Goal: Transaction & Acquisition: Purchase product/service

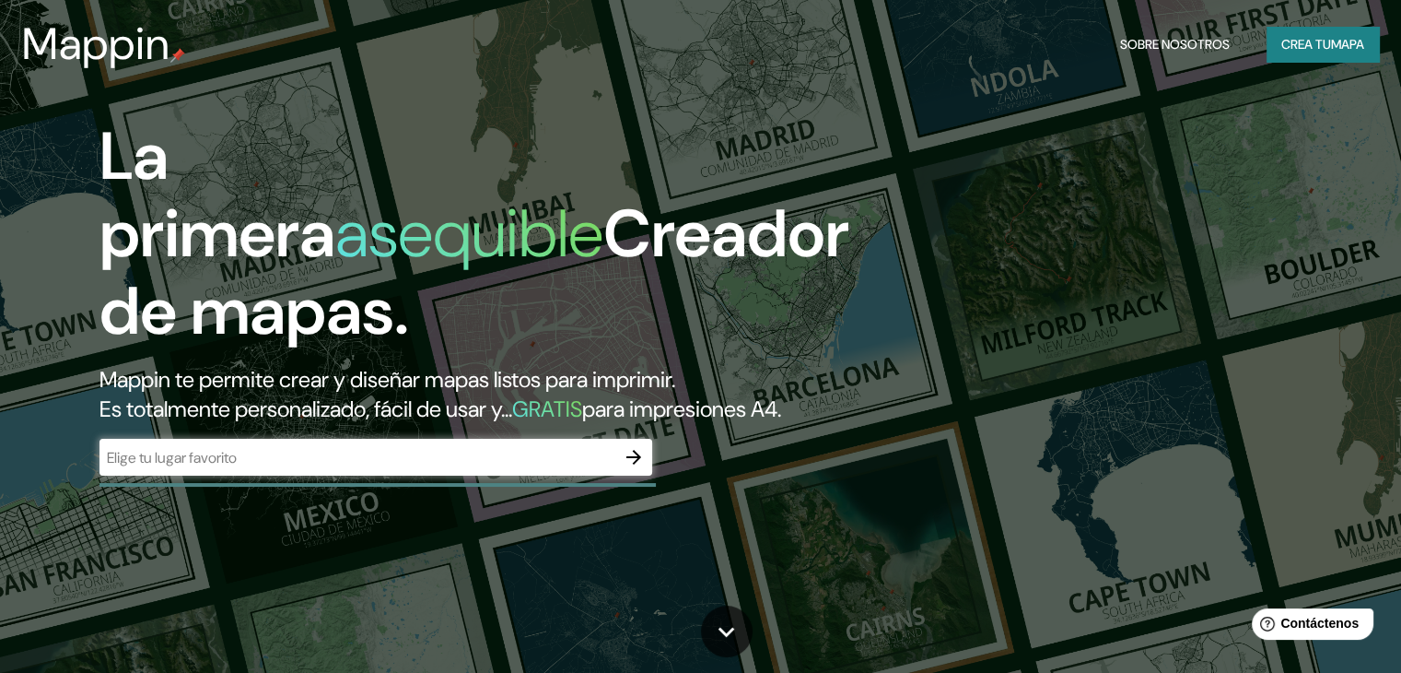
drag, startPoint x: 476, startPoint y: 291, endPoint x: 700, endPoint y: 143, distance: 268.6
click at [700, 143] on h1 "La primera asequible Creador de mapas." at bounding box center [475, 241] width 750 height 247
click at [375, 468] on input "text" at bounding box center [358, 457] width 516 height 21
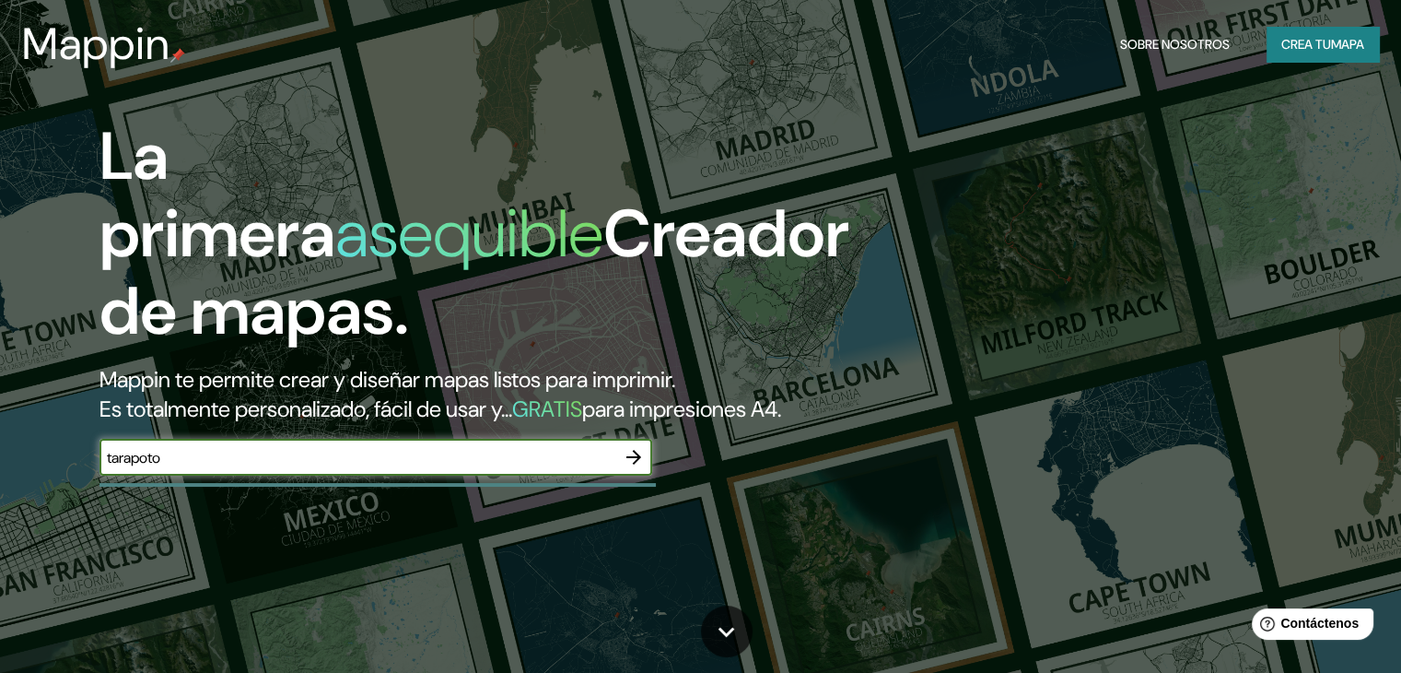
type input "tarapoto"
click at [638, 464] on icon "button" at bounding box center [633, 457] width 15 height 15
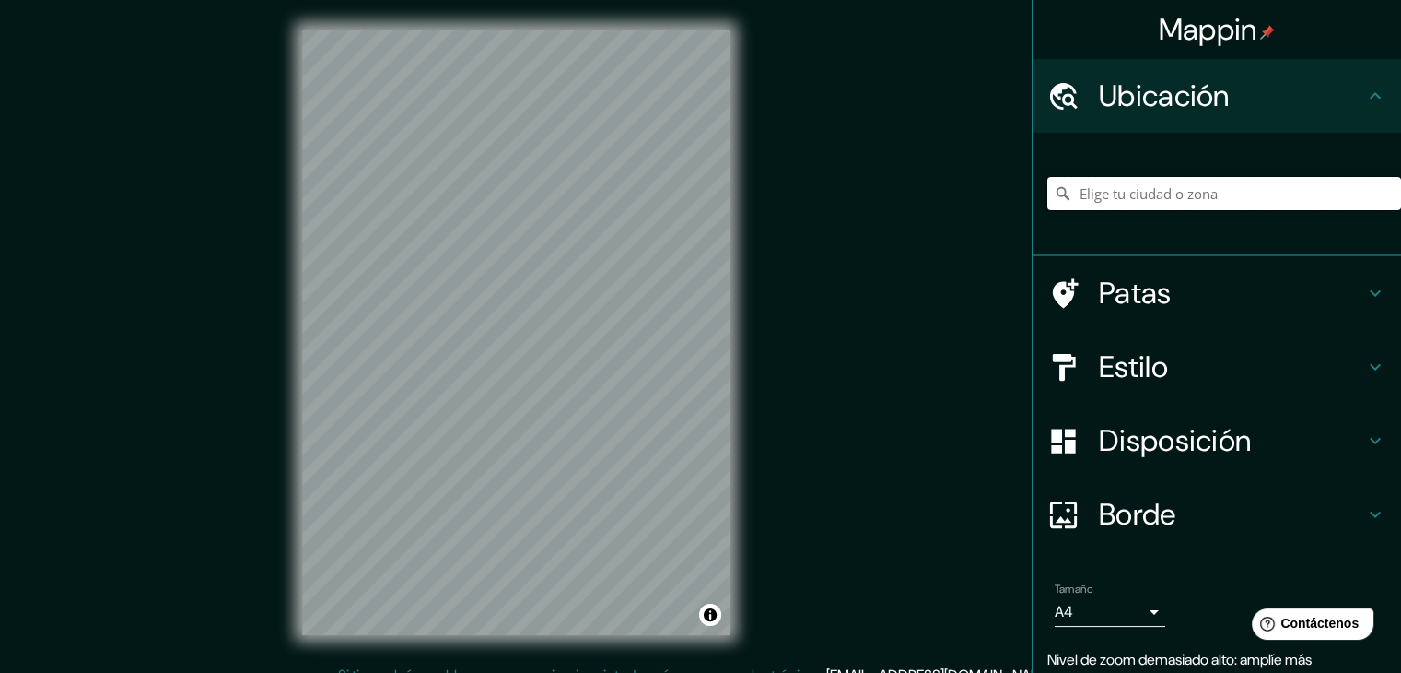
click at [1201, 200] on input "Elige tu ciudad o zona" at bounding box center [1225, 193] width 354 height 33
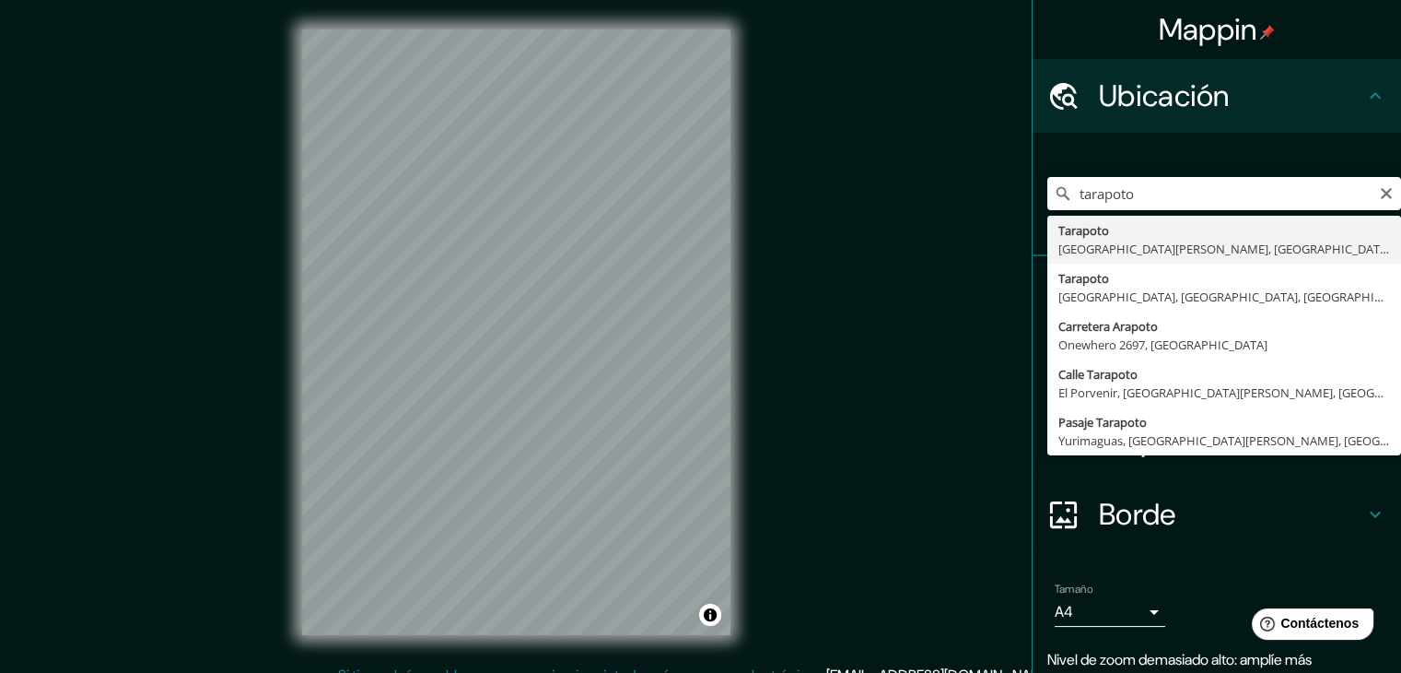
type input "Tarapoto, [GEOGRAPHIC_DATA][PERSON_NAME], [GEOGRAPHIC_DATA]"
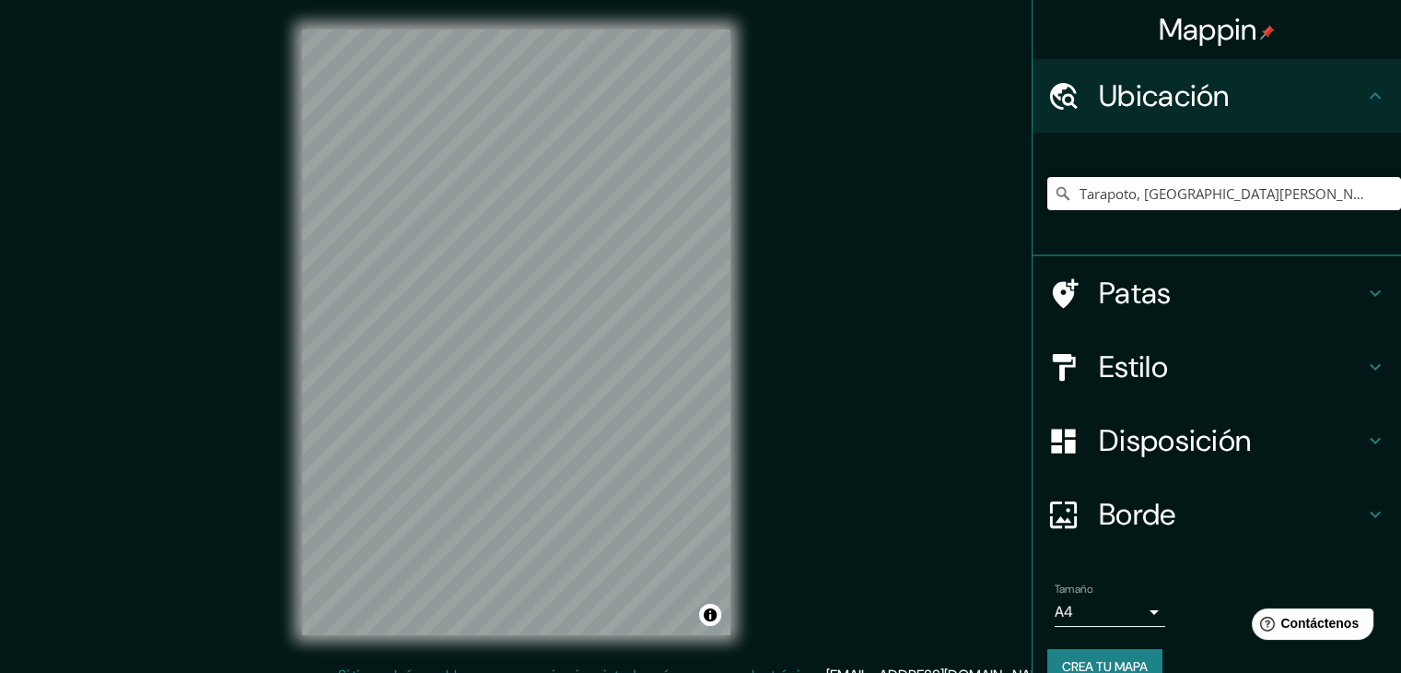
drag, startPoint x: 1109, startPoint y: 282, endPoint x: 888, endPoint y: 276, distance: 221.2
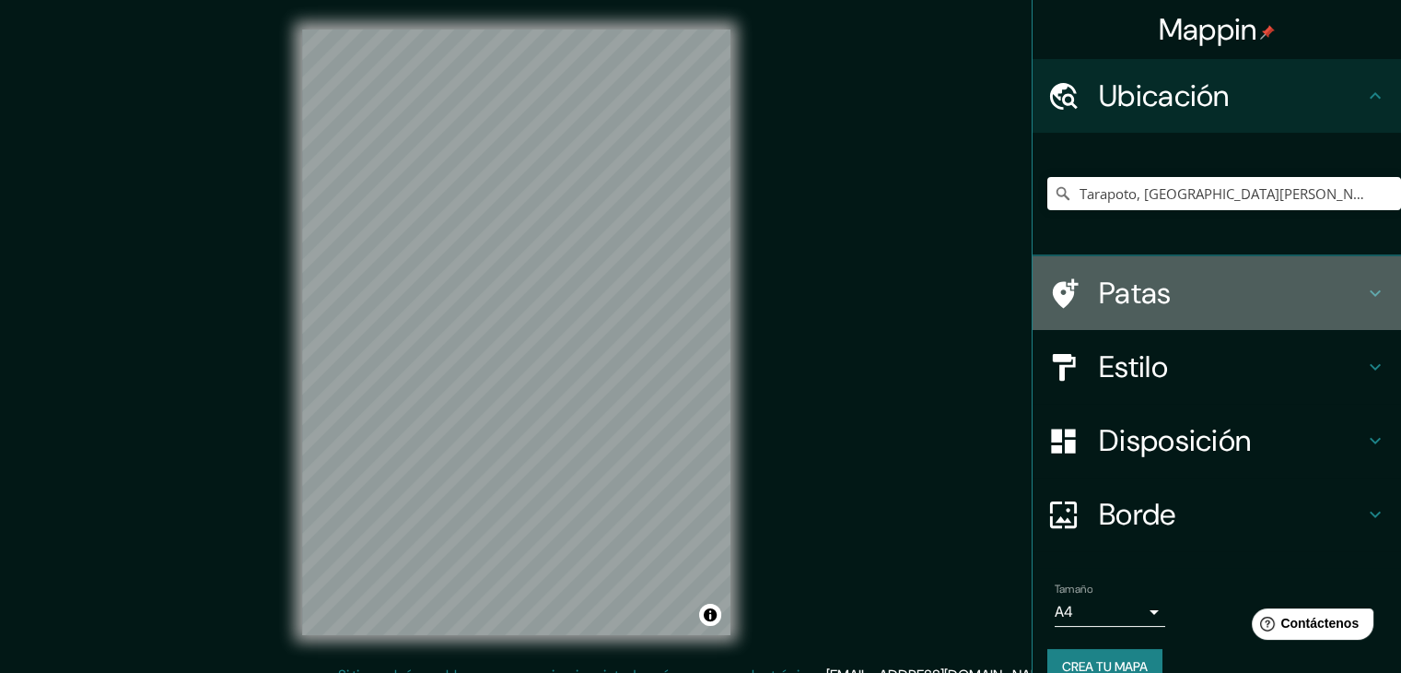
drag, startPoint x: 888, startPoint y: 276, endPoint x: 1367, endPoint y: 286, distance: 479.2
click at [1367, 286] on icon at bounding box center [1375, 293] width 22 height 22
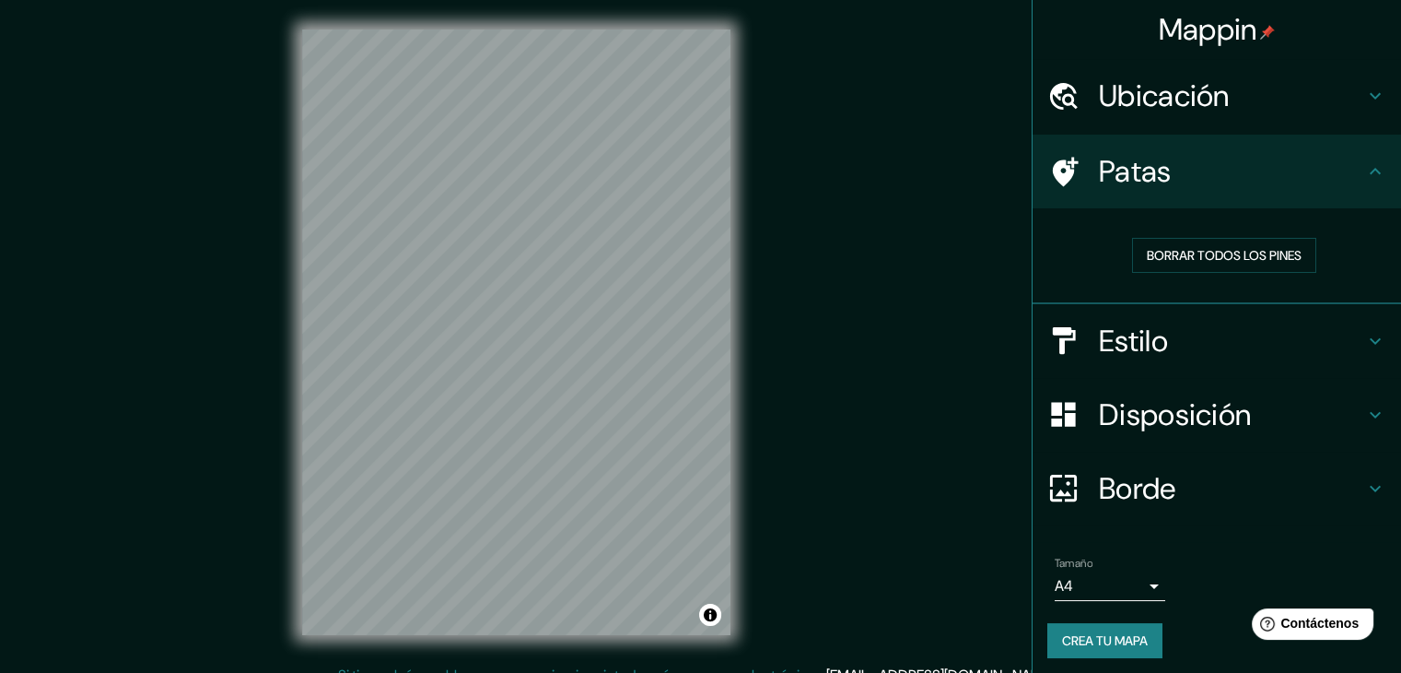
click at [1364, 337] on icon at bounding box center [1375, 341] width 22 height 22
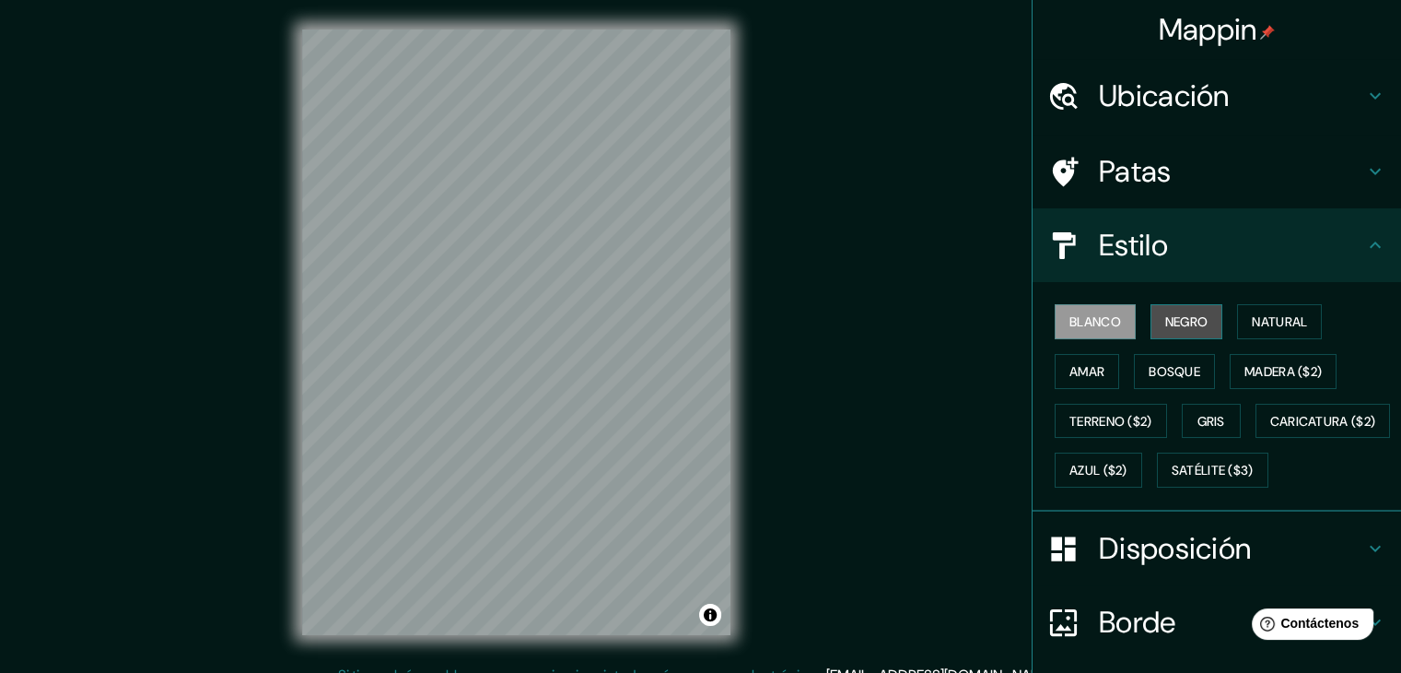
click at [1165, 314] on font "Negro" at bounding box center [1186, 321] width 43 height 17
click at [1084, 320] on font "Blanco" at bounding box center [1096, 321] width 52 height 17
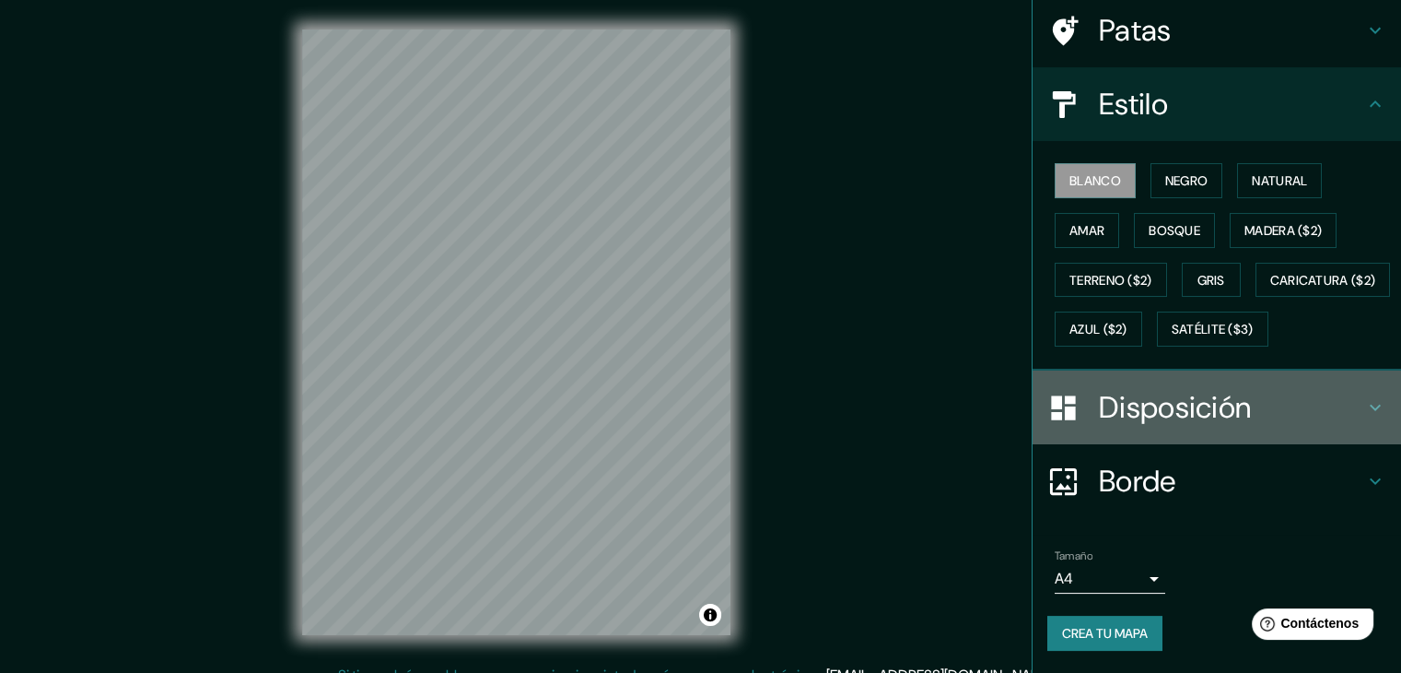
click at [1325, 405] on h4 "Disposición" at bounding box center [1231, 407] width 265 height 37
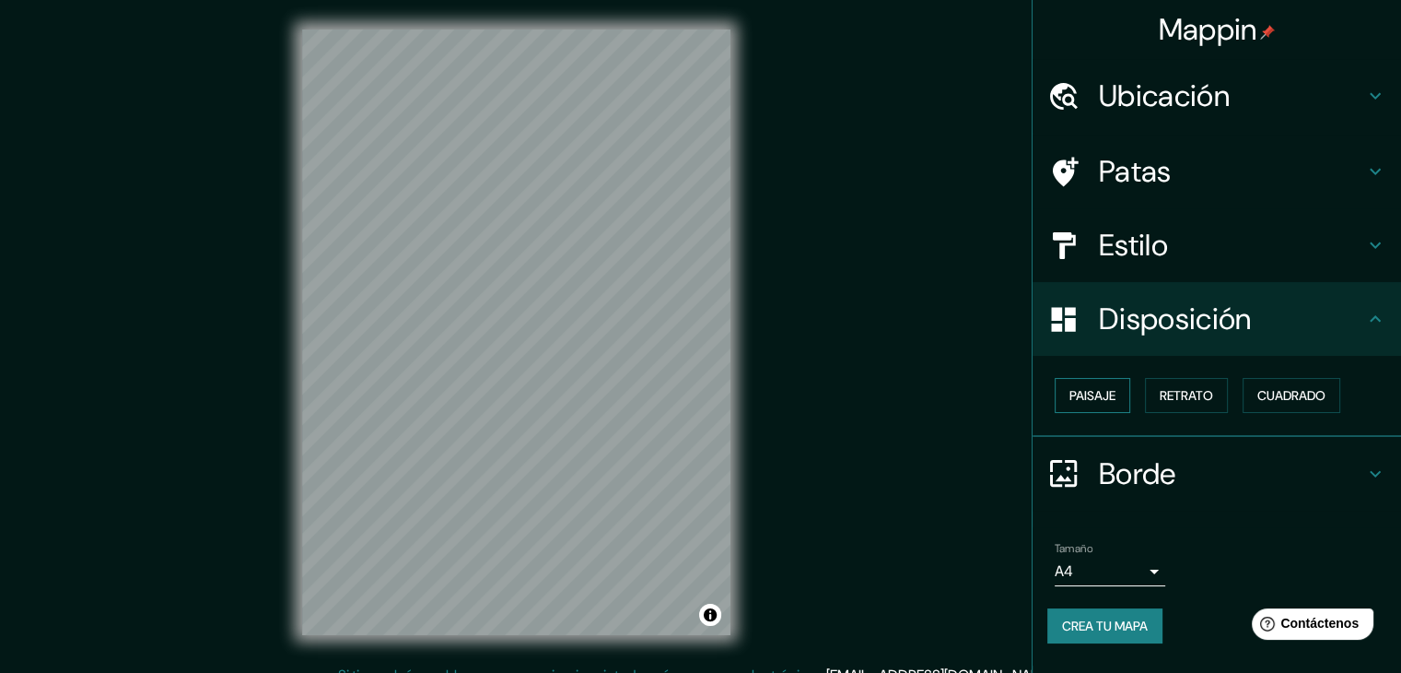
click at [1093, 390] on font "Paisaje" at bounding box center [1093, 395] width 46 height 17
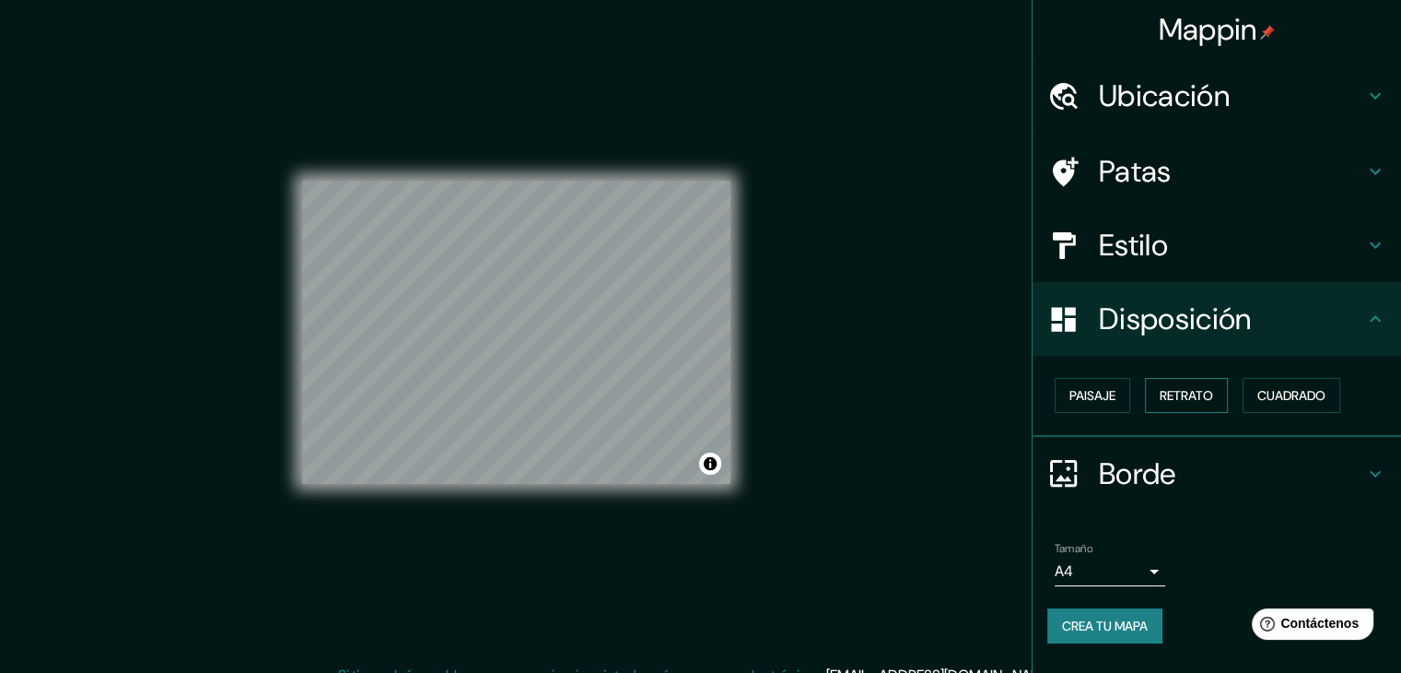
click at [1181, 397] on font "Retrato" at bounding box center [1186, 395] width 53 height 17
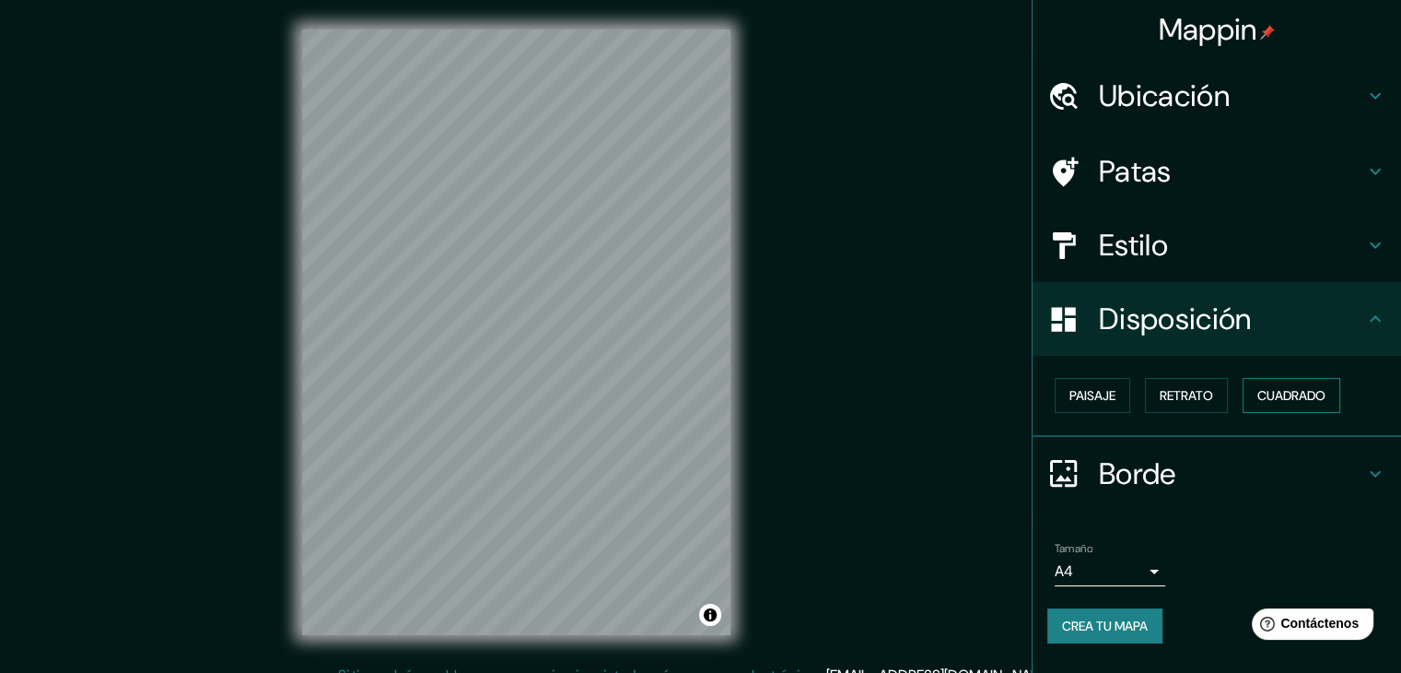
click at [1260, 405] on font "Cuadrado" at bounding box center [1292, 395] width 68 height 24
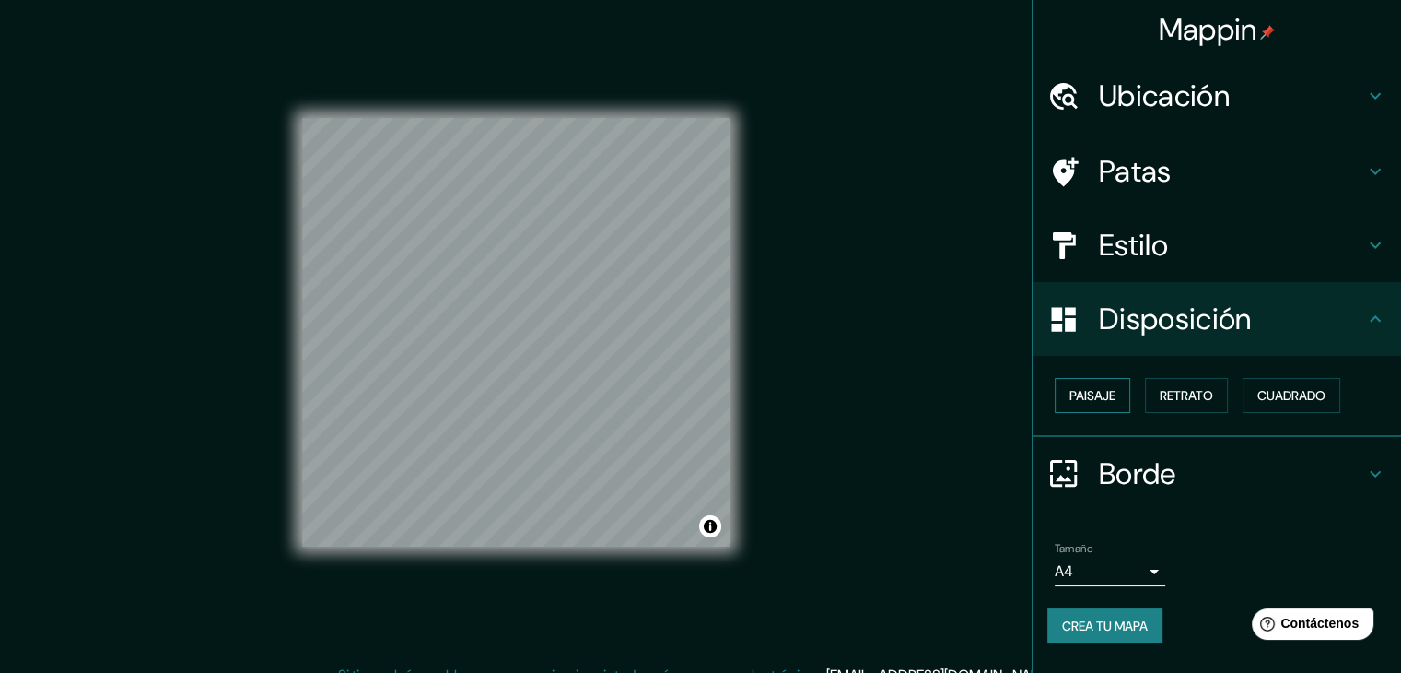
click at [1107, 392] on font "Paisaje" at bounding box center [1093, 395] width 46 height 17
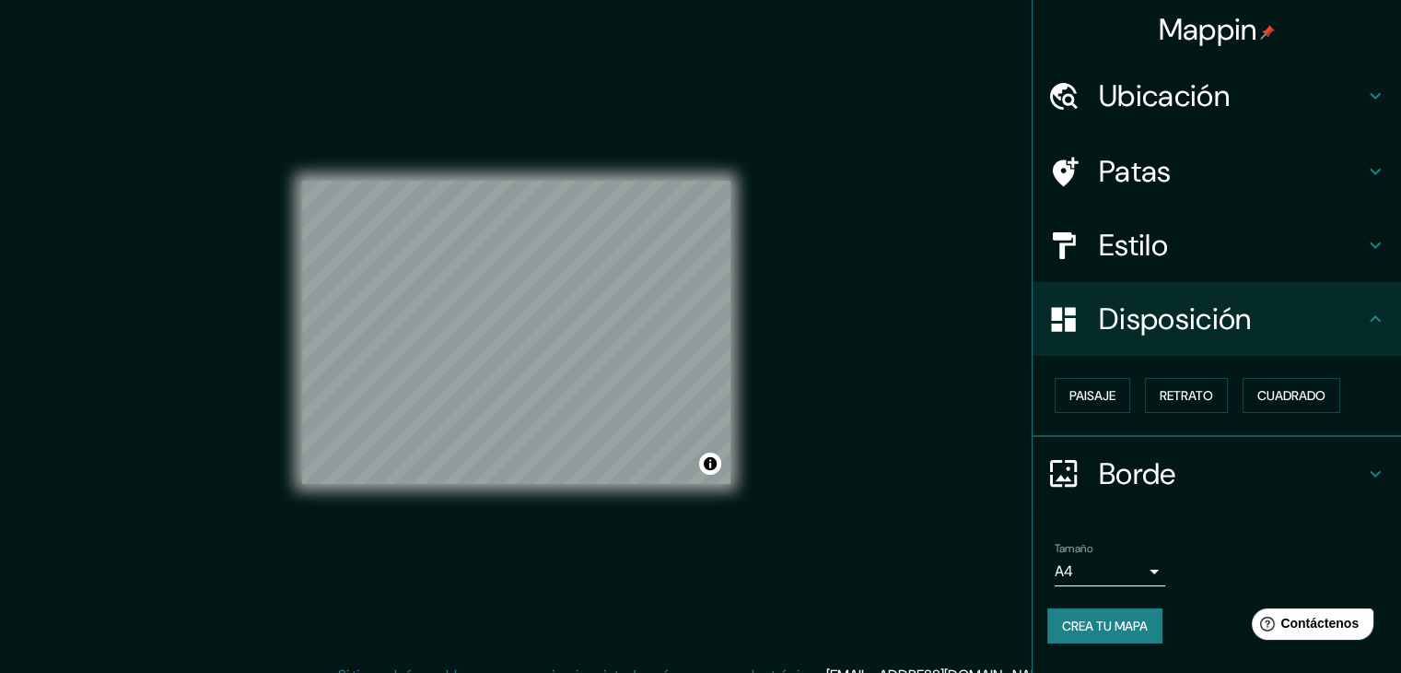
click at [1300, 336] on h4 "Disposición" at bounding box center [1231, 318] width 265 height 37
click at [1399, 314] on div "Disposición" at bounding box center [1217, 319] width 369 height 74
click at [1384, 319] on icon at bounding box center [1375, 319] width 22 height 22
click at [1119, 396] on button "Paisaje" at bounding box center [1093, 395] width 76 height 35
click at [1183, 396] on font "Retrato" at bounding box center [1186, 395] width 53 height 17
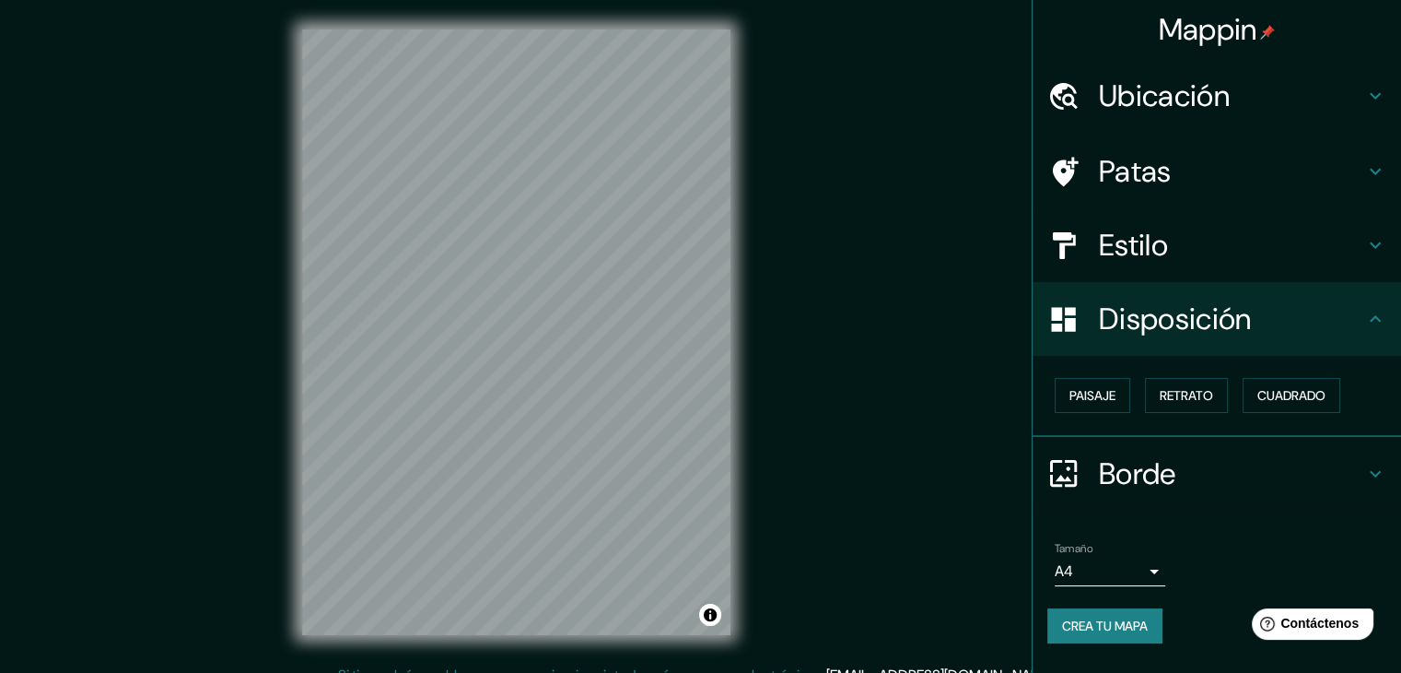
click at [1374, 314] on icon at bounding box center [1375, 319] width 22 height 22
click at [1369, 322] on icon at bounding box center [1375, 319] width 22 height 22
click at [1372, 246] on icon at bounding box center [1375, 245] width 22 height 22
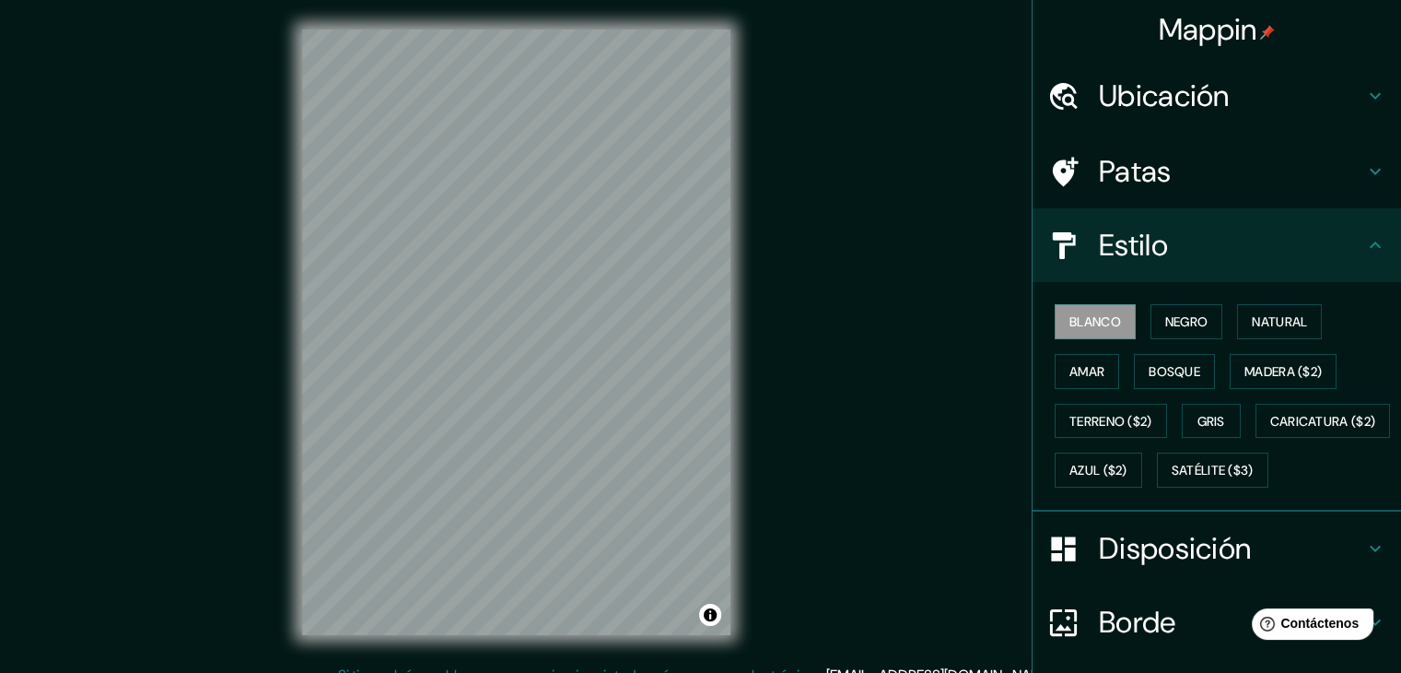
click at [1364, 250] on icon at bounding box center [1375, 245] width 22 height 22
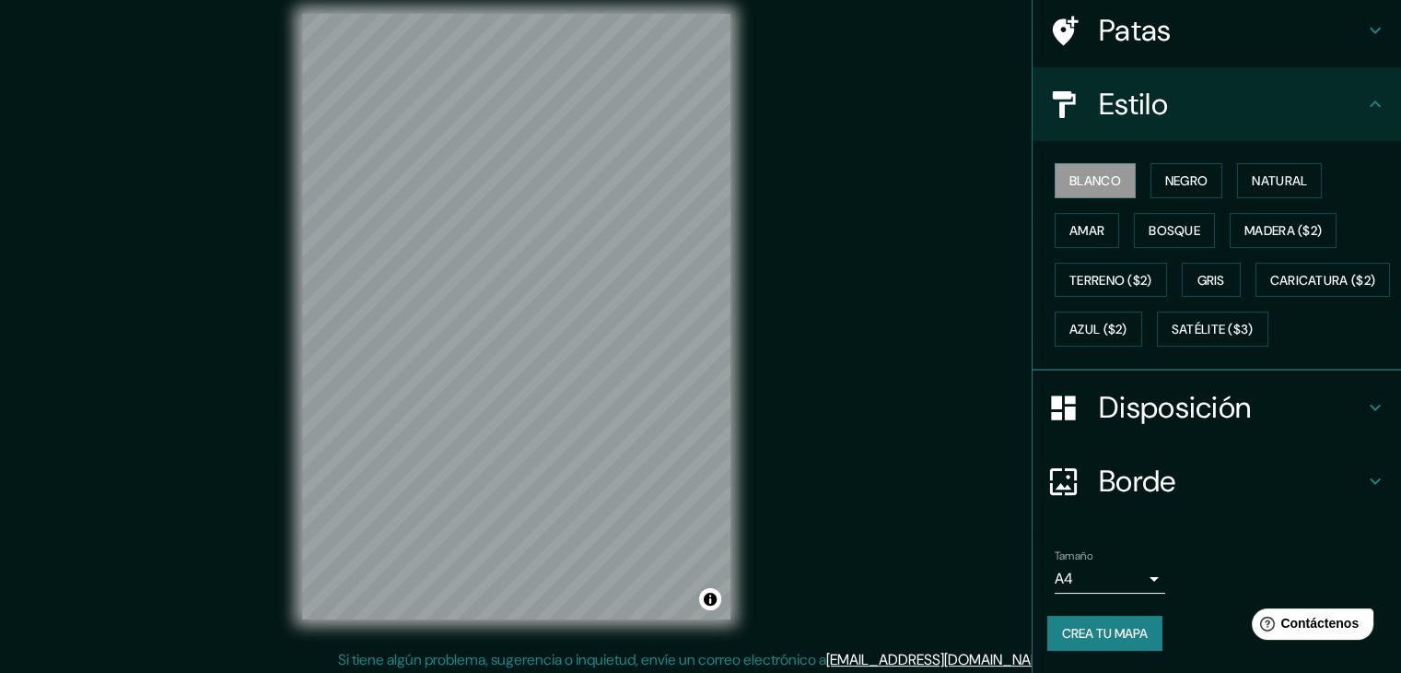
scroll to position [21, 0]
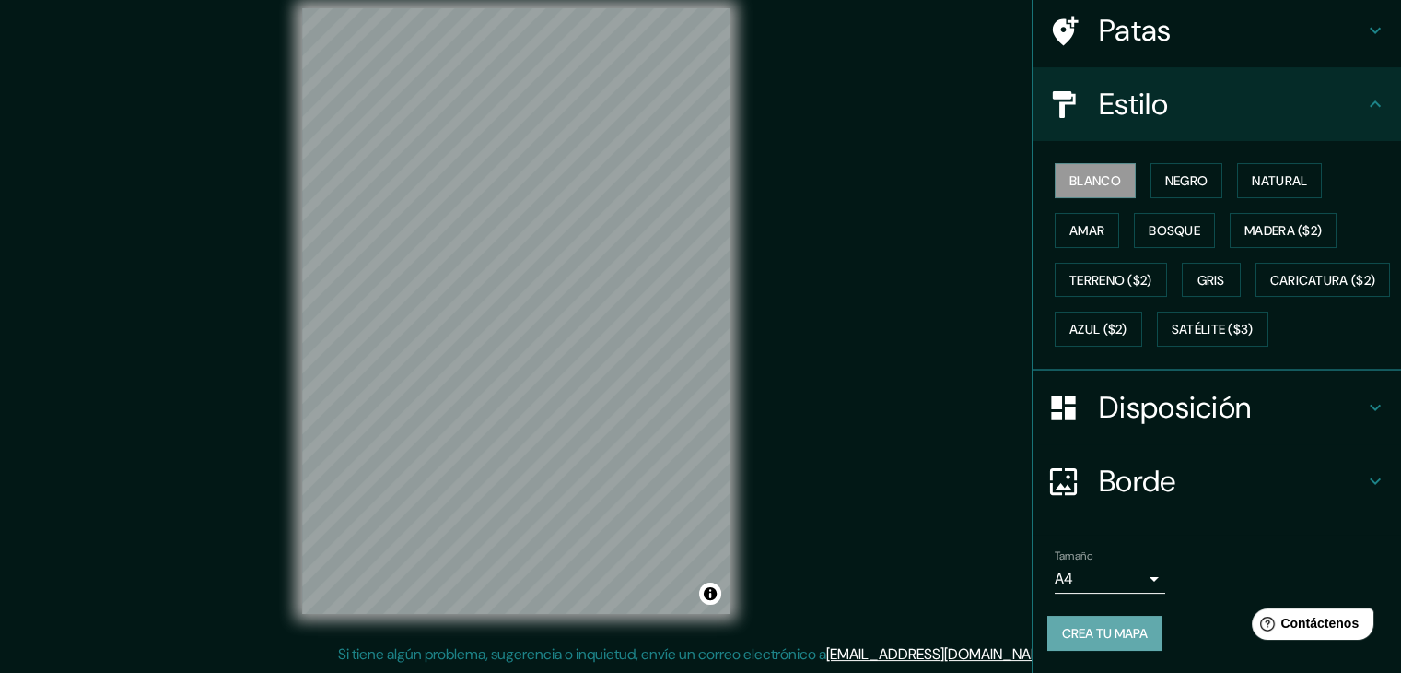
click at [1106, 633] on font "Crea tu mapa" at bounding box center [1105, 633] width 86 height 17
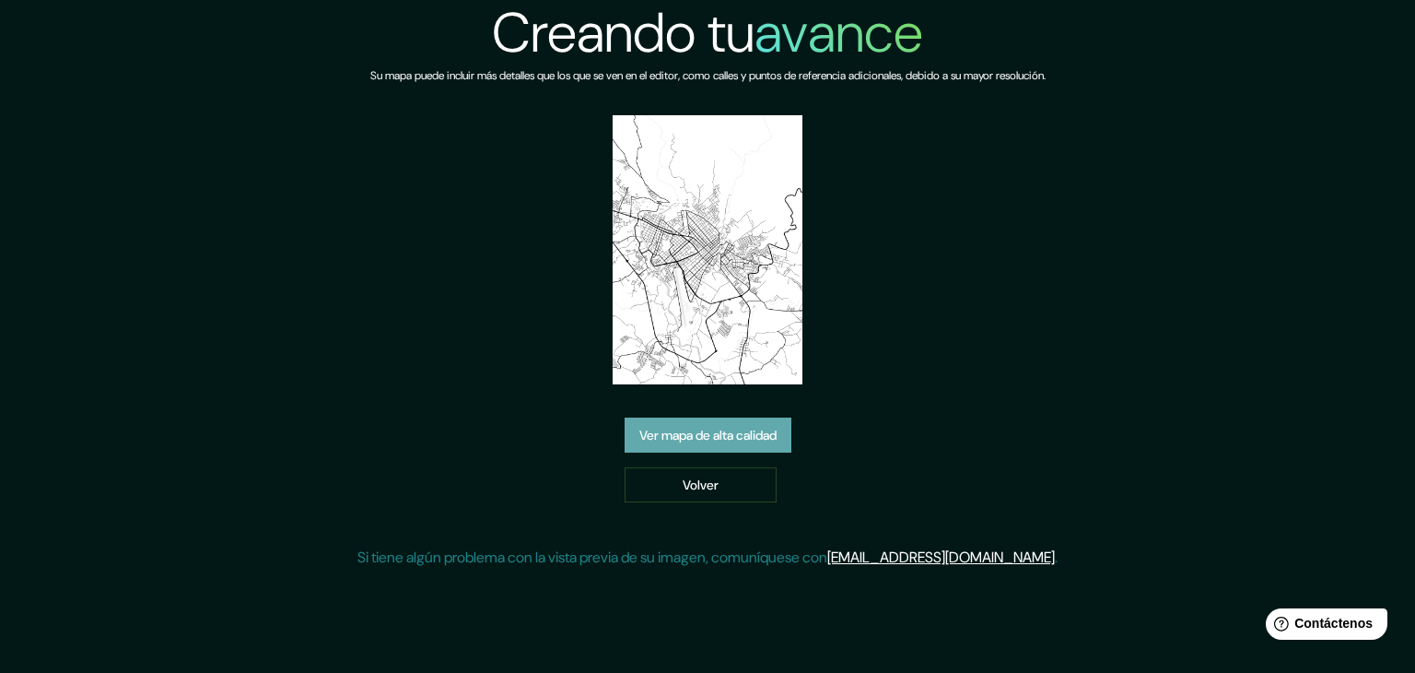
click at [707, 436] on font "Ver mapa de alta calidad" at bounding box center [707, 435] width 137 height 17
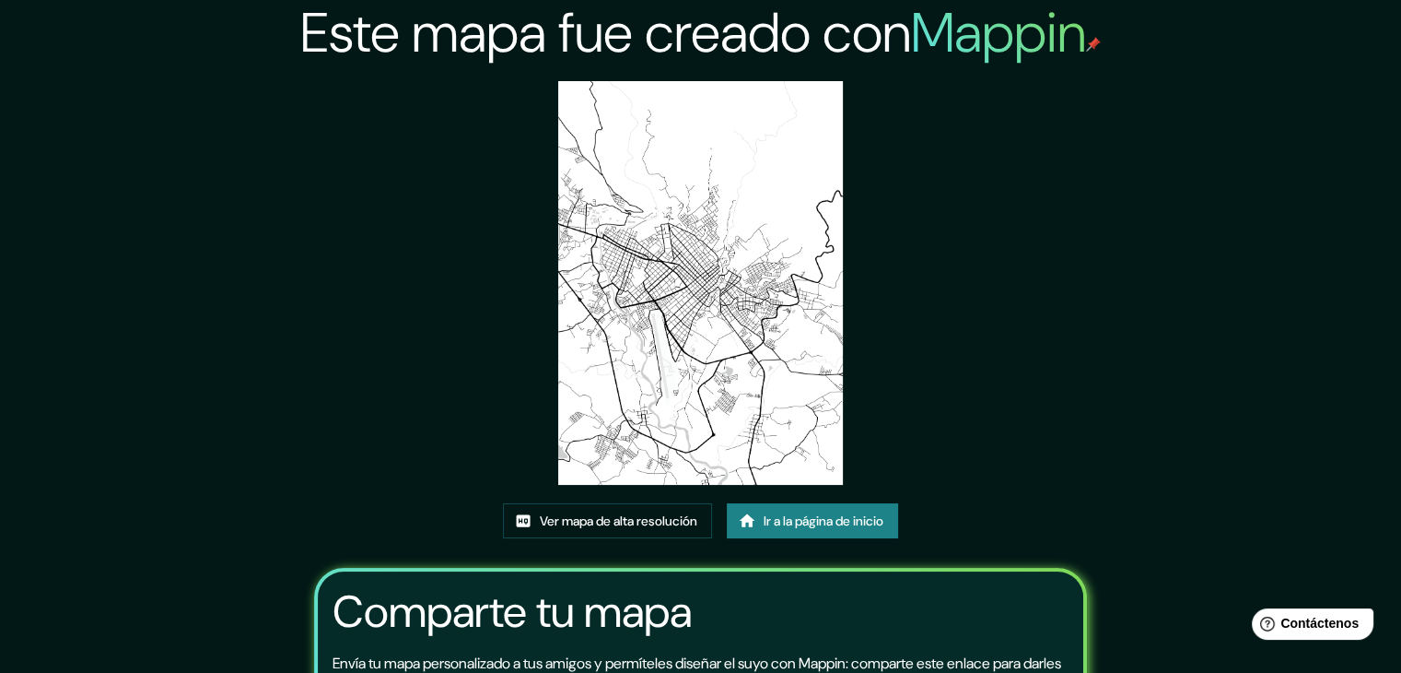
click at [1279, 63] on div "Este mapa fue creado con Mappin Ver mapa de alta resolución Ir a la página de i…" at bounding box center [700, 433] width 1401 height 867
click at [1061, 163] on div "Este mapa fue creado con Mappin Ver mapa de alta resolución Ir a la página de i…" at bounding box center [701, 433] width 818 height 867
